Goal: Information Seeking & Learning: Learn about a topic

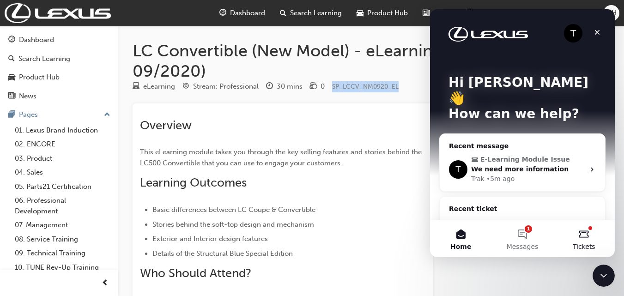
click at [589, 233] on button "Tickets" at bounding box center [584, 238] width 61 height 37
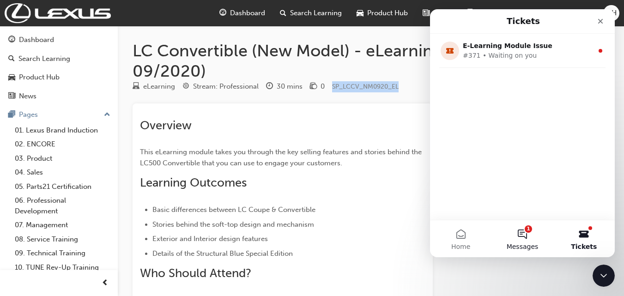
click at [536, 237] on button "1 Messages" at bounding box center [522, 238] width 61 height 37
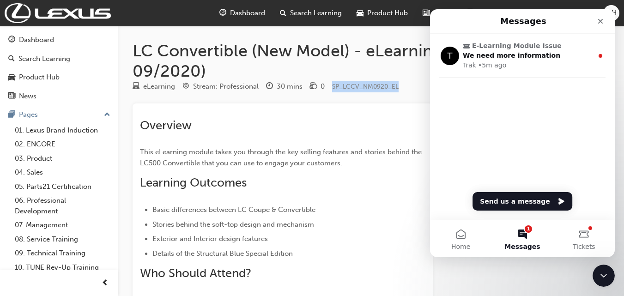
click at [507, 83] on div "T E-Learning Module Issue We need more information Trak • 5m ago" at bounding box center [522, 74] width 185 height 81
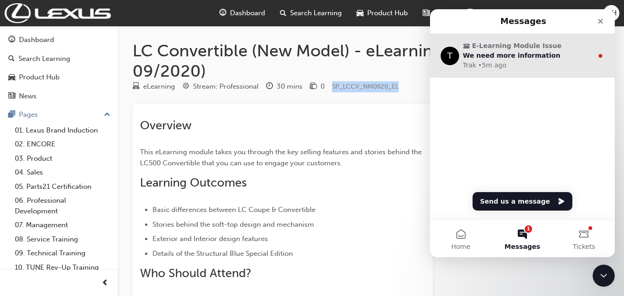
click at [522, 66] on div "Trak • 5m ago" at bounding box center [528, 66] width 130 height 10
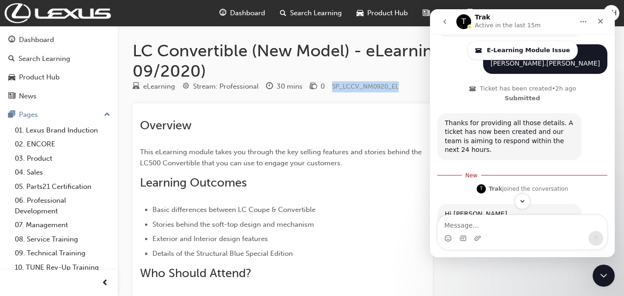
scroll to position [556, 0]
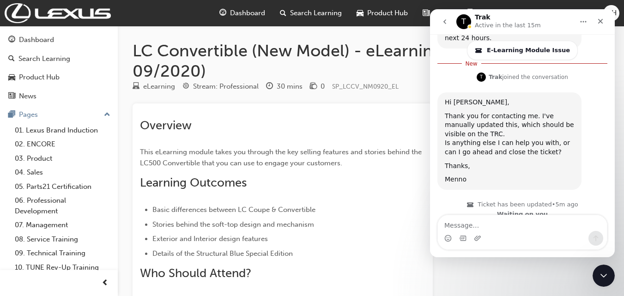
click at [368, 243] on li "Exterior and Interior design features" at bounding box center [288, 238] width 273 height 11
click at [329, 102] on div "LC Convertible (New Model) - eLearning (Vehicle Launched 09/2020) eLearning Str…" at bounding box center [371, 228] width 506 height 375
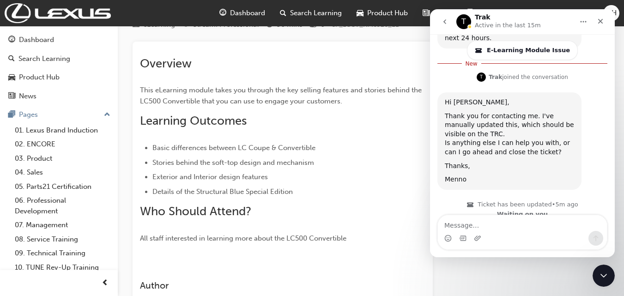
scroll to position [142, 0]
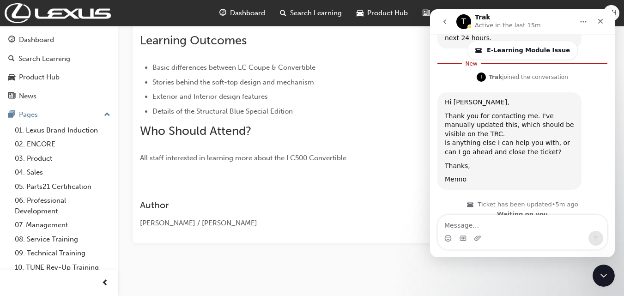
click at [585, 19] on icon "Home" at bounding box center [583, 21] width 7 height 7
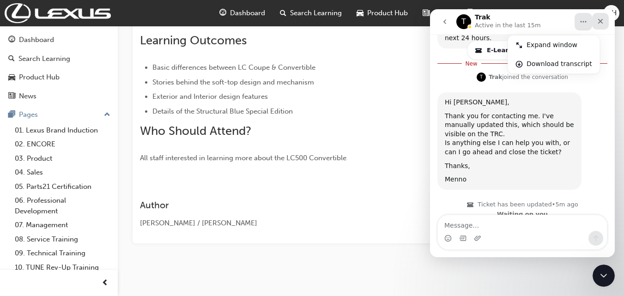
click at [603, 19] on icon "Close" at bounding box center [600, 21] width 5 height 5
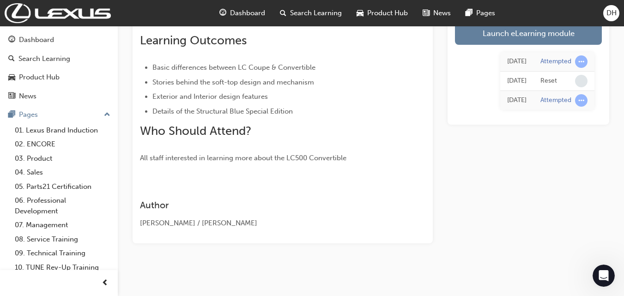
scroll to position [0, 0]
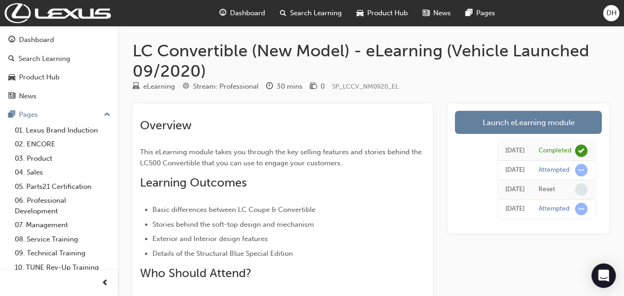
click at [609, 277] on icon "Open Intercom Messenger" at bounding box center [604, 276] width 12 height 12
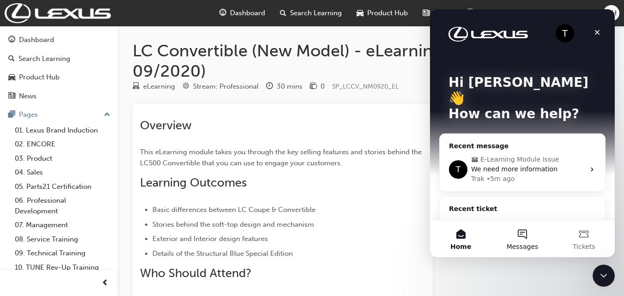
click at [524, 234] on button "Messages" at bounding box center [522, 238] width 61 height 37
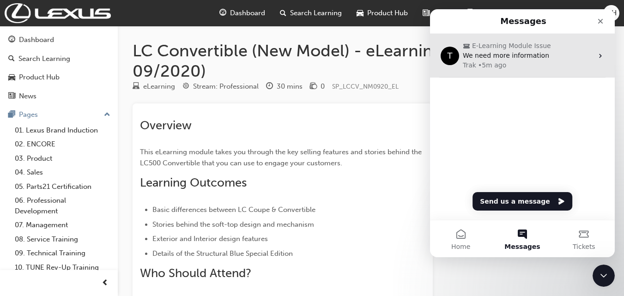
click at [509, 66] on div "Trak • 5m ago" at bounding box center [528, 66] width 130 height 10
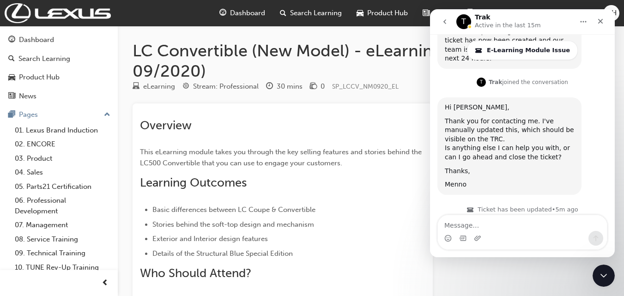
click at [478, 232] on div "Intercom messenger" at bounding box center [477, 238] width 7 height 15
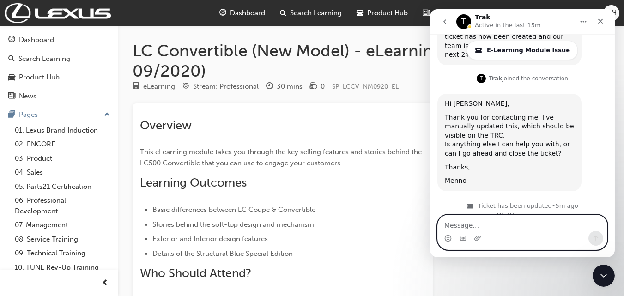
click at [479, 227] on textarea "Message…" at bounding box center [522, 223] width 169 height 16
type textarea "a"
type textarea "All good, you can close it now."
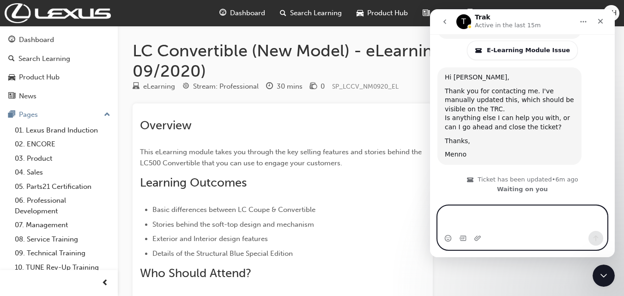
scroll to position [577, 0]
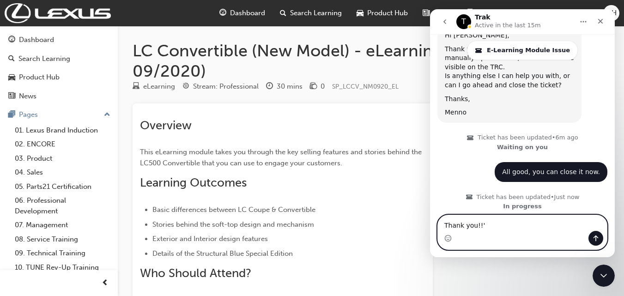
type textarea "Thank you!!"
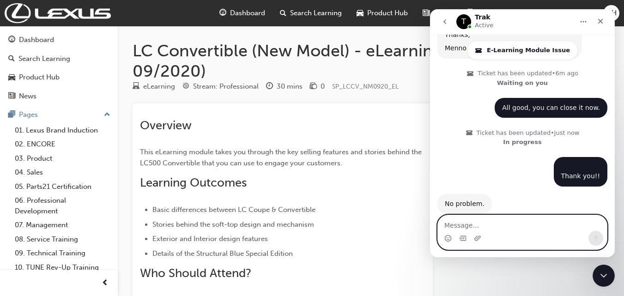
scroll to position [696, 0]
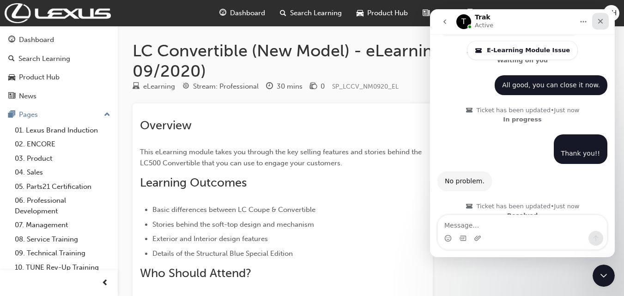
click at [603, 22] on icon "Close" at bounding box center [600, 21] width 7 height 7
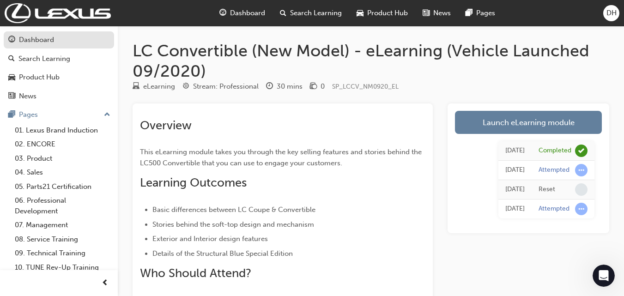
click at [43, 45] on div "Dashboard" at bounding box center [58, 40] width 101 height 12
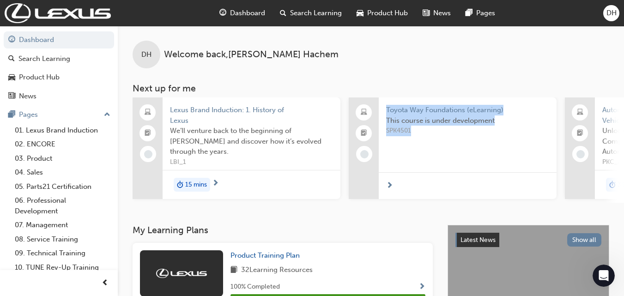
drag, startPoint x: 308, startPoint y: 202, endPoint x: 493, endPoint y: 205, distance: 184.9
click at [493, 203] on div "Lexus Brand Induction: 1. History of Lexus We’ll venture back to the beginning …" at bounding box center [379, 150] width 492 height 105
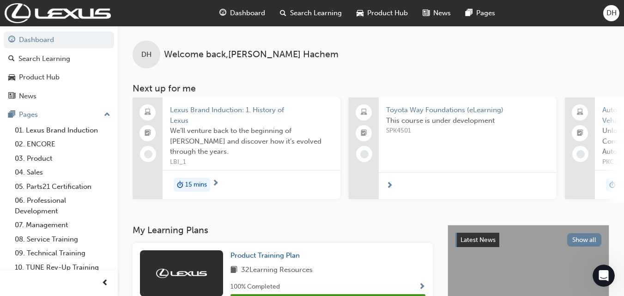
click at [433, 235] on h3 "My Learning Plans" at bounding box center [283, 230] width 300 height 11
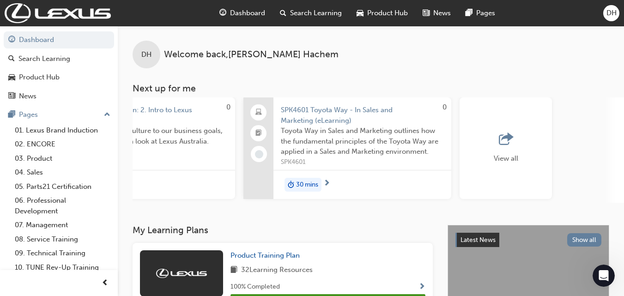
scroll to position [0, 773]
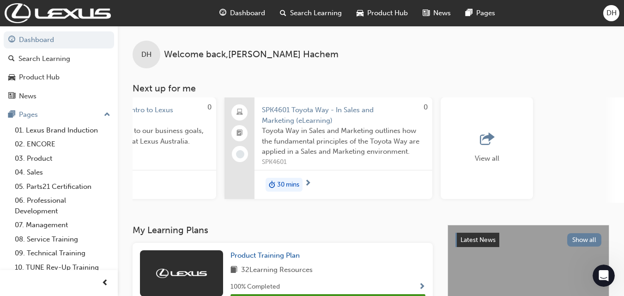
click at [528, 171] on div "View all" at bounding box center [487, 149] width 92 height 102
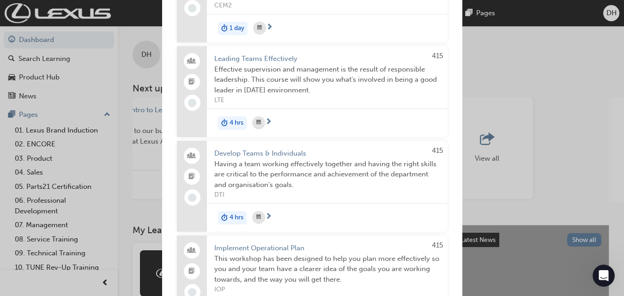
scroll to position [2020, 0]
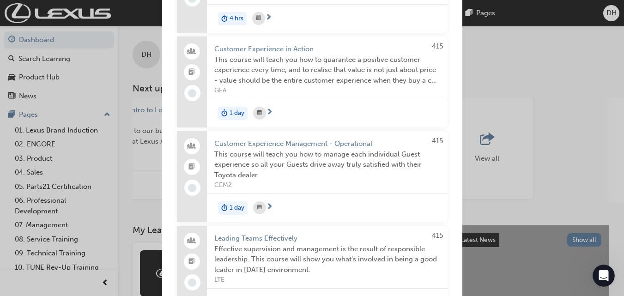
click at [534, 112] on div "Next up for me Lexus Brand Induction: 1. History of Lexus We’ll venture back to…" at bounding box center [312, 148] width 624 height 296
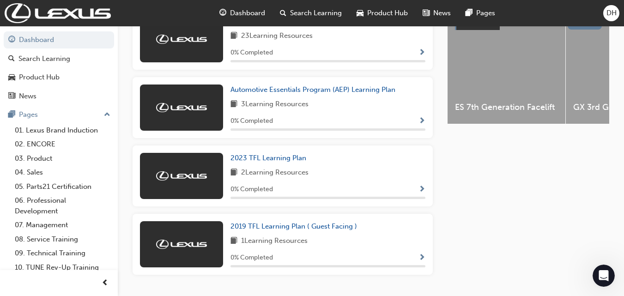
scroll to position [399, 0]
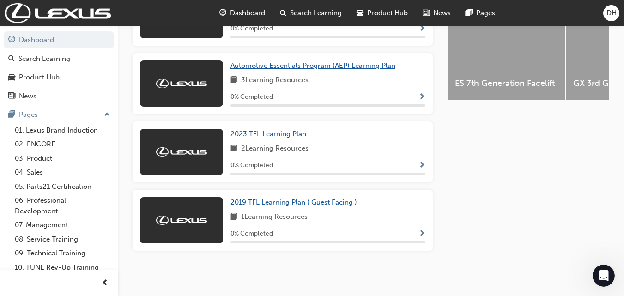
click at [311, 61] on link "Automotive Essentials Program (AEP) Learning Plan" at bounding box center [315, 66] width 169 height 11
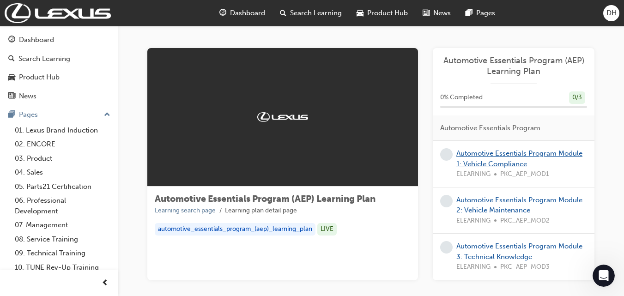
click at [469, 155] on link "Automotive Essentials Program Module 1: Vehicle Compliance" at bounding box center [520, 158] width 126 height 19
